Goal: Find specific page/section: Find specific page/section

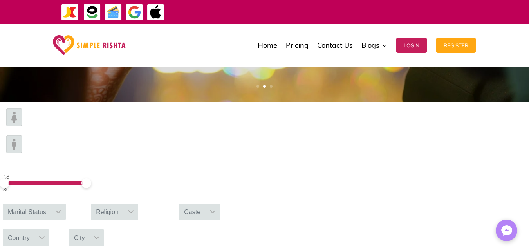
scroll to position [272, 0]
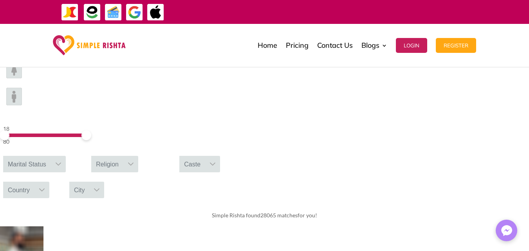
click at [51, 156] on div "Marital Status" at bounding box center [27, 164] width 48 height 16
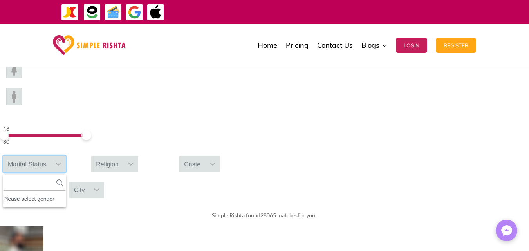
scroll to position [9, 1]
click at [66, 194] on div "Please select gender" at bounding box center [34, 199] width 63 height 10
click at [63, 179] on icon at bounding box center [59, 182] width 6 height 6
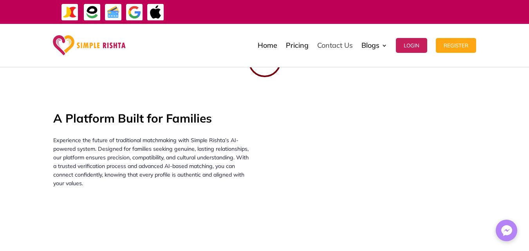
scroll to position [272, 0]
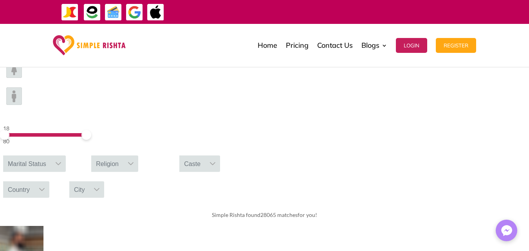
click at [22, 78] on img at bounding box center [14, 69] width 16 height 18
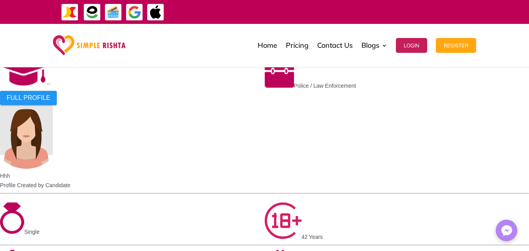
scroll to position [665, 0]
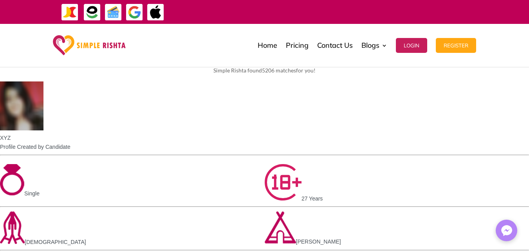
scroll to position [217, 0]
